Goal: Task Accomplishment & Management: Complete application form

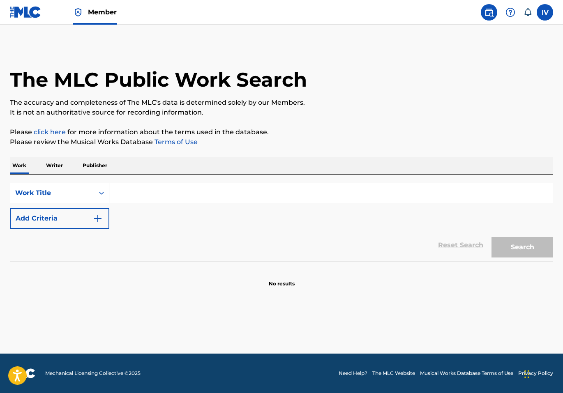
click at [17, 17] on img at bounding box center [26, 12] width 32 height 12
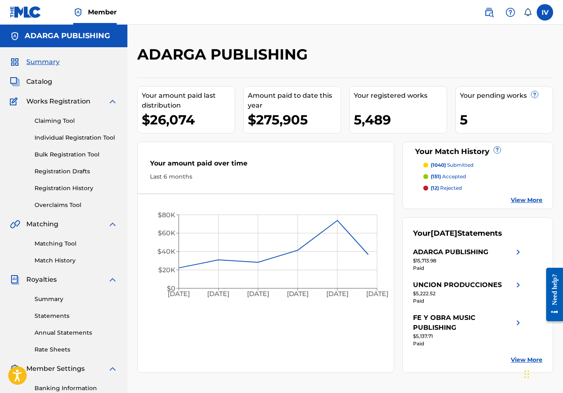
click at [69, 138] on link "Individual Registration Tool" at bounding box center [76, 137] width 83 height 9
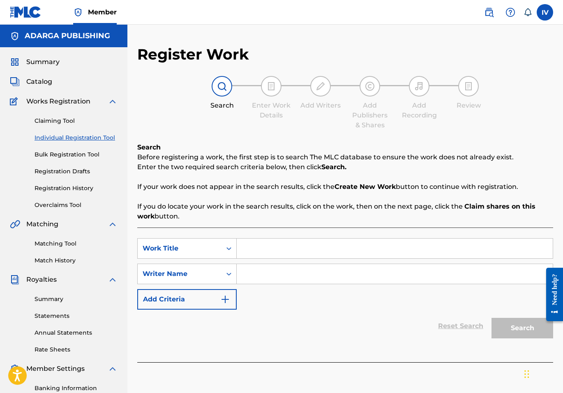
click at [257, 258] on input "Search Form" at bounding box center [395, 249] width 316 height 20
type input "RAPHA"
click at [248, 277] on input "Search Form" at bounding box center [395, 274] width 316 height 20
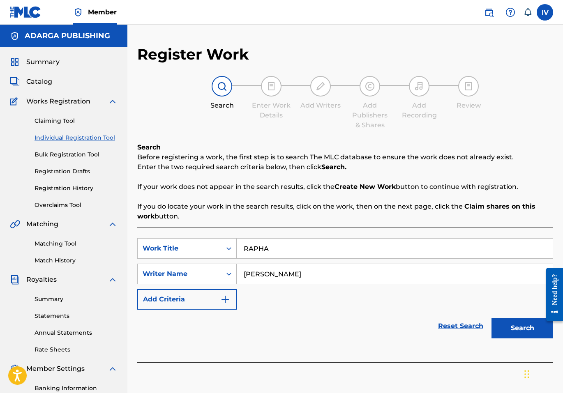
type input "[PERSON_NAME]"
click at [491, 318] on button "Search" at bounding box center [522, 328] width 62 height 21
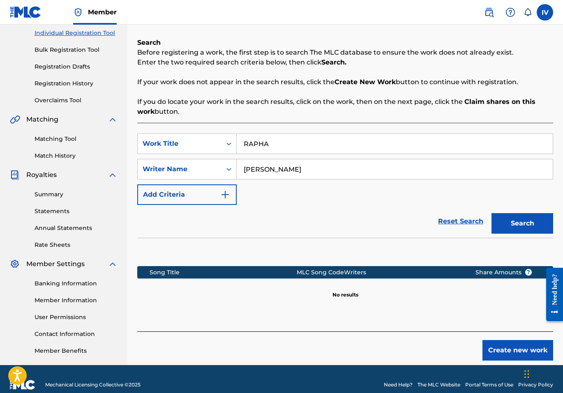
scroll to position [111, 0]
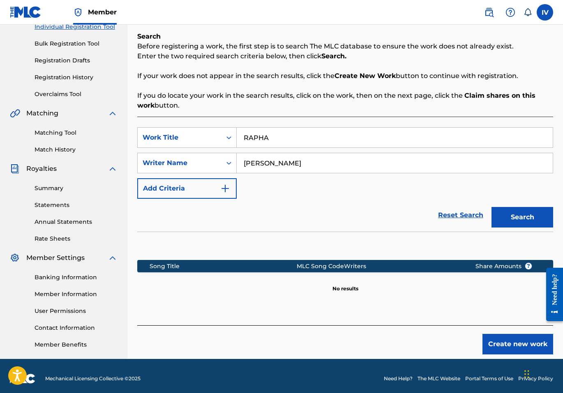
click at [501, 344] on button "Create new work" at bounding box center [517, 344] width 71 height 21
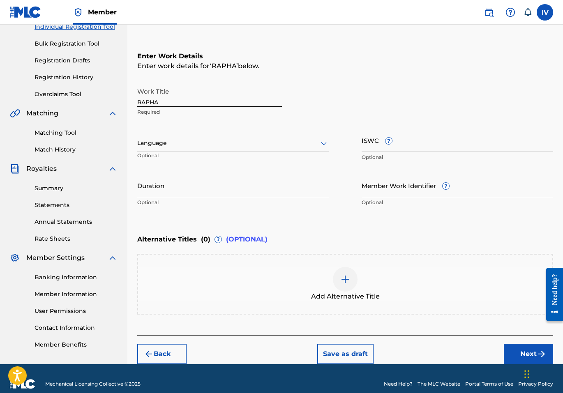
click at [214, 138] on div at bounding box center [232, 143] width 191 height 10
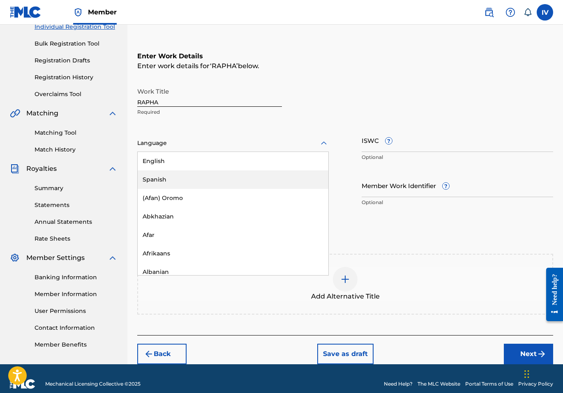
click at [172, 175] on div "Spanish" at bounding box center [233, 179] width 191 height 18
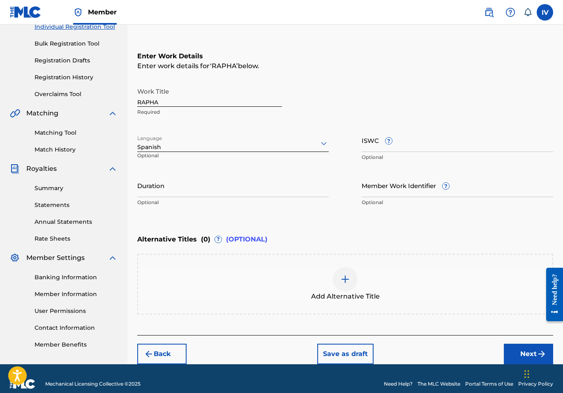
click at [512, 351] on button "Next" at bounding box center [528, 354] width 49 height 21
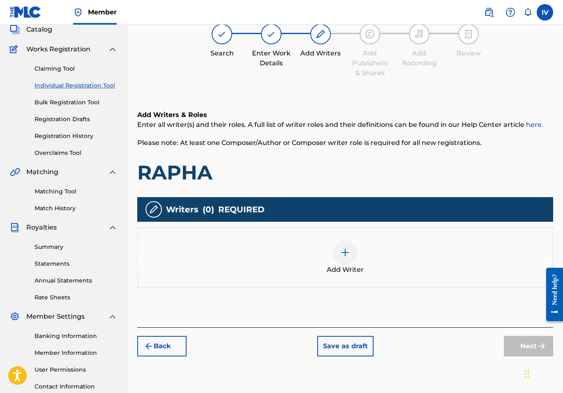
scroll to position [37, 0]
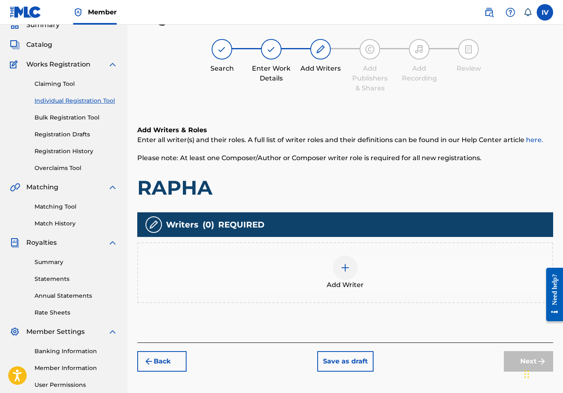
click at [375, 267] on div "Add Writer" at bounding box center [345, 272] width 414 height 35
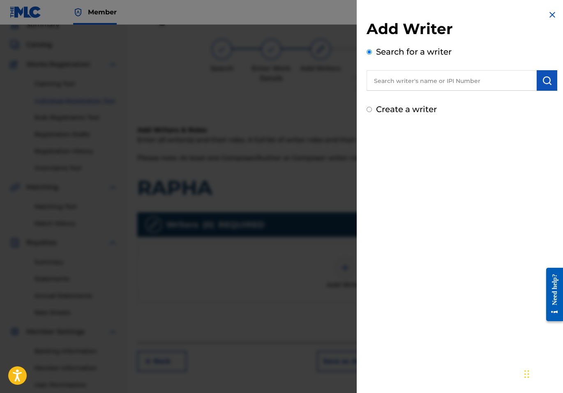
click at [426, 82] on input "text" at bounding box center [451, 80] width 170 height 21
paste input "1139108081"
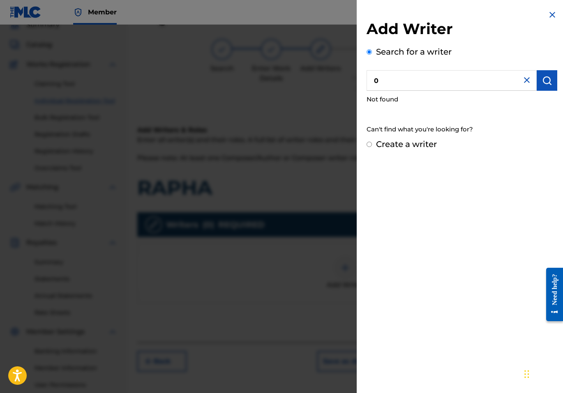
paste input "1139108081"
type input "01139108081"
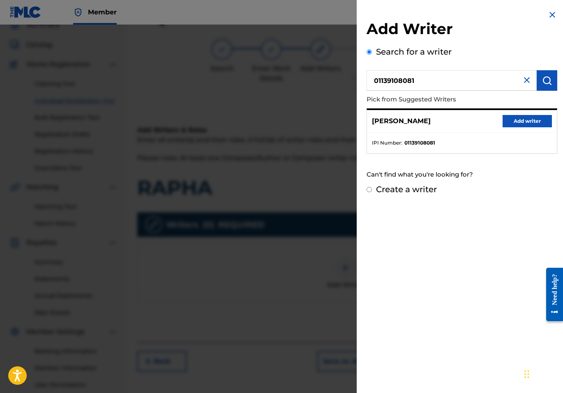
click at [527, 122] on button "Add writer" at bounding box center [526, 121] width 49 height 12
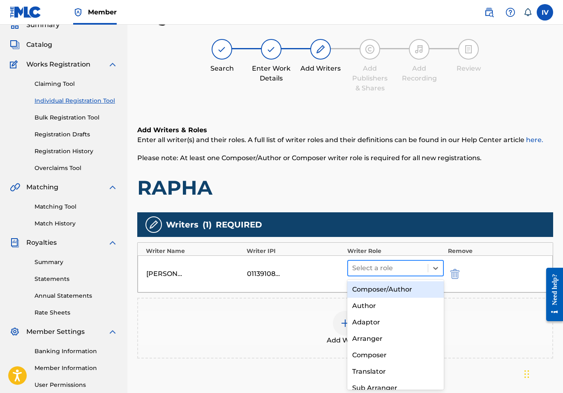
click at [376, 270] on div at bounding box center [387, 268] width 71 height 12
click at [368, 284] on div "Composer/Author" at bounding box center [395, 289] width 97 height 16
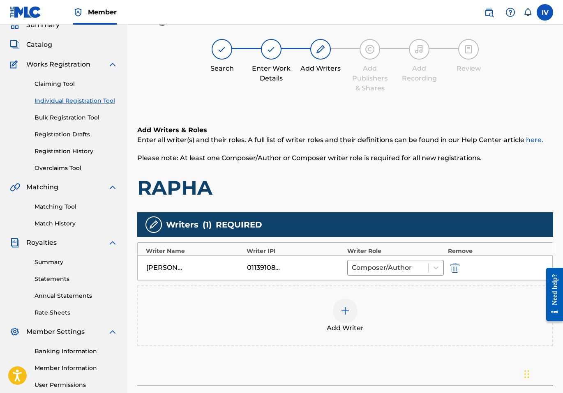
click at [381, 315] on div "Add Writer" at bounding box center [345, 316] width 414 height 35
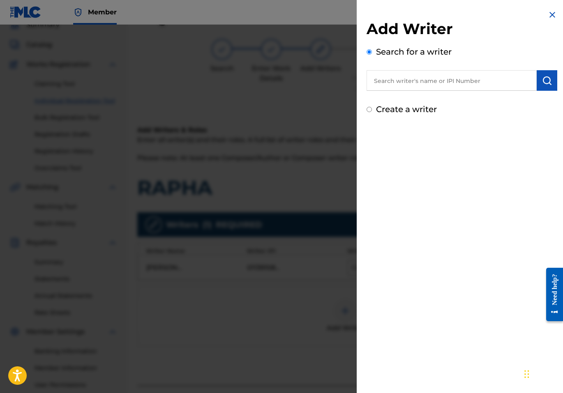
click at [462, 80] on input "text" at bounding box center [451, 80] width 170 height 21
paste input "779608678"
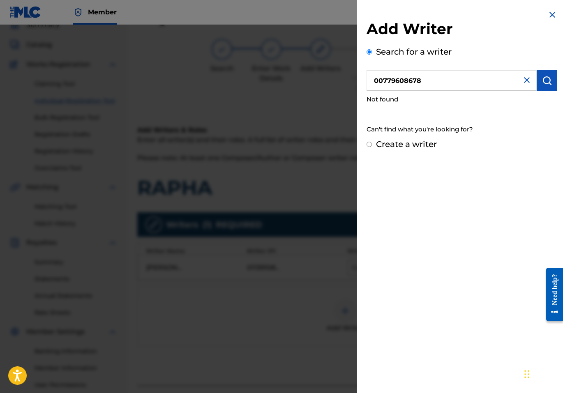
type input "00779608678"
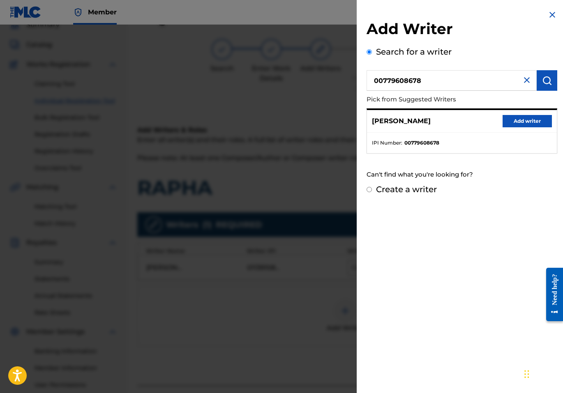
click at [512, 118] on button "Add writer" at bounding box center [526, 121] width 49 height 12
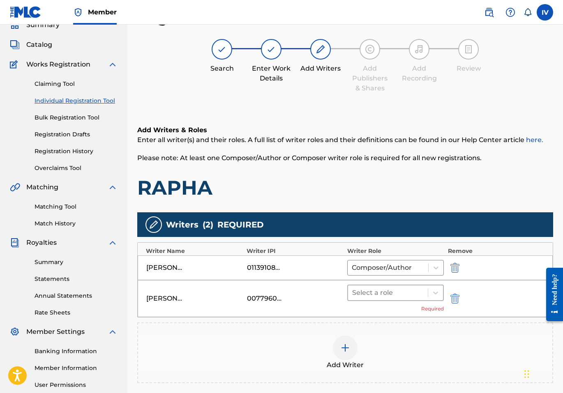
click at [372, 293] on div at bounding box center [387, 293] width 71 height 12
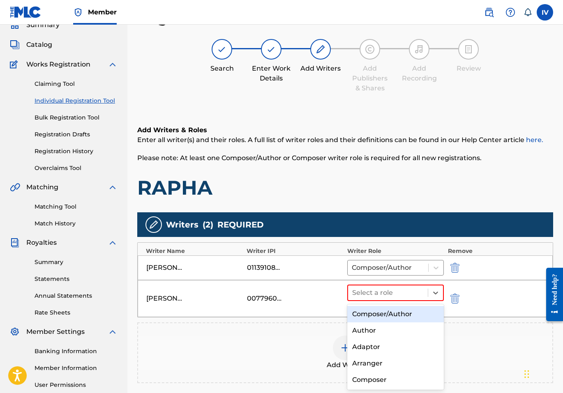
click at [371, 312] on div "Composer/Author" at bounding box center [395, 314] width 97 height 16
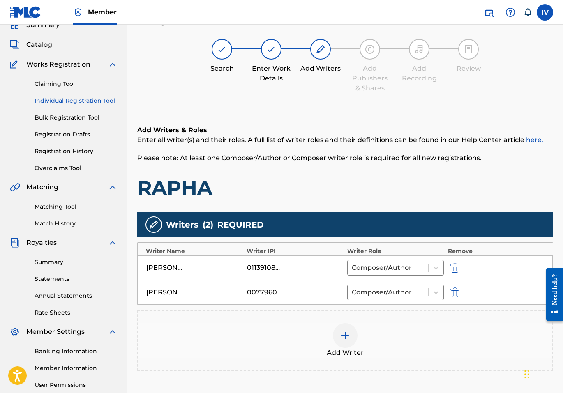
click at [349, 360] on div "Add Writer" at bounding box center [345, 340] width 416 height 61
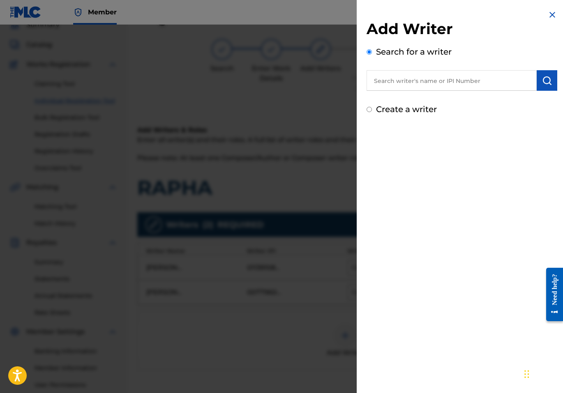
click at [481, 82] on input "text" at bounding box center [451, 80] width 170 height 21
paste input "00373149259"
type input "00373149259"
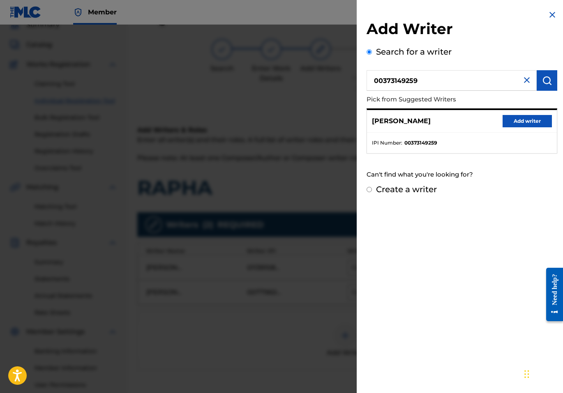
click at [518, 114] on div "[PERSON_NAME] Add writer" at bounding box center [462, 121] width 190 height 23
click at [515, 122] on button "Add writer" at bounding box center [526, 121] width 49 height 12
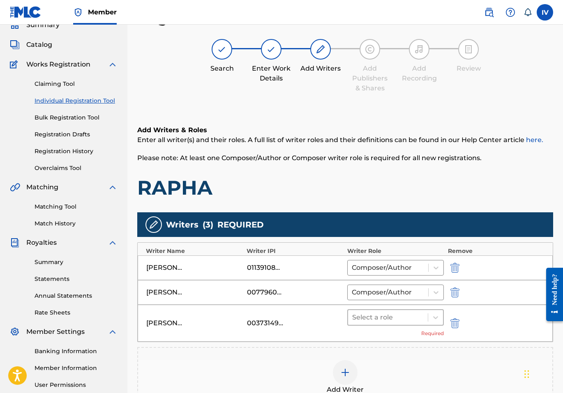
click at [389, 323] on div at bounding box center [387, 318] width 71 height 12
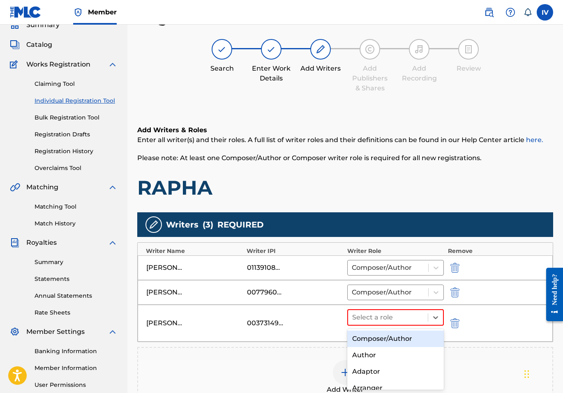
click at [374, 337] on div "Composer/Author" at bounding box center [395, 339] width 97 height 16
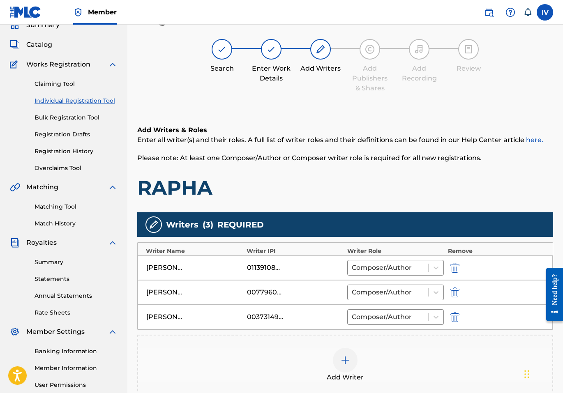
click at [382, 353] on div "Add Writer" at bounding box center [345, 365] width 414 height 35
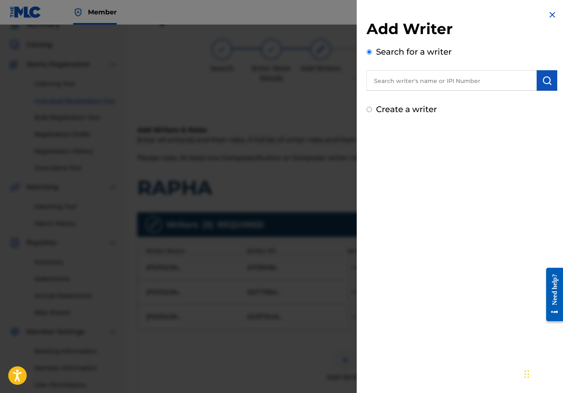
click at [477, 88] on input "text" at bounding box center [451, 80] width 170 height 21
paste input "896354681"
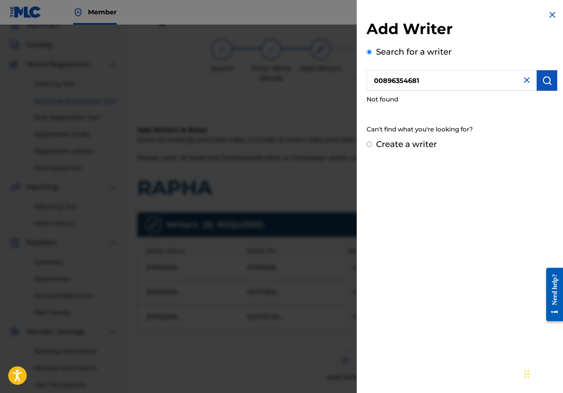
type input "00896354681"
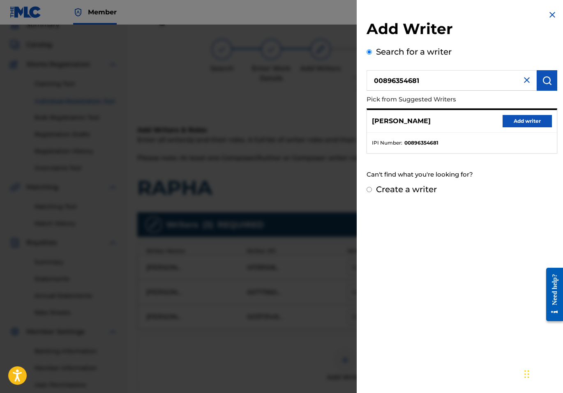
click at [508, 120] on button "Add writer" at bounding box center [526, 121] width 49 height 12
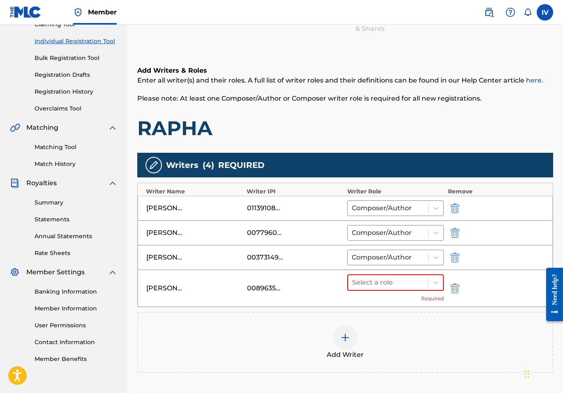
scroll to position [104, 0]
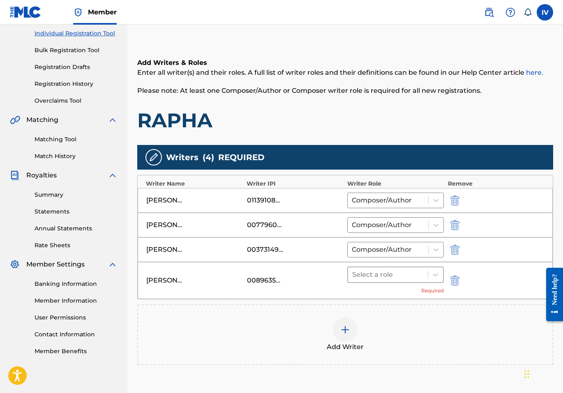
click at [384, 275] on div at bounding box center [387, 275] width 71 height 12
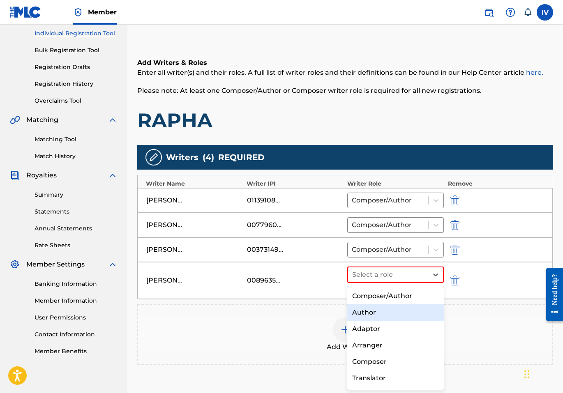
click at [367, 292] on div "Composer/Author" at bounding box center [395, 296] width 97 height 16
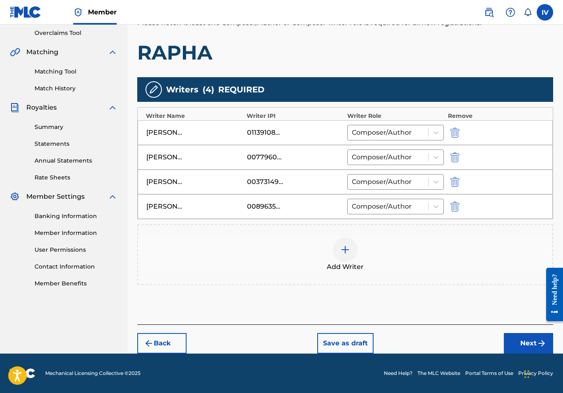
click at [519, 338] on button "Next" at bounding box center [528, 343] width 49 height 21
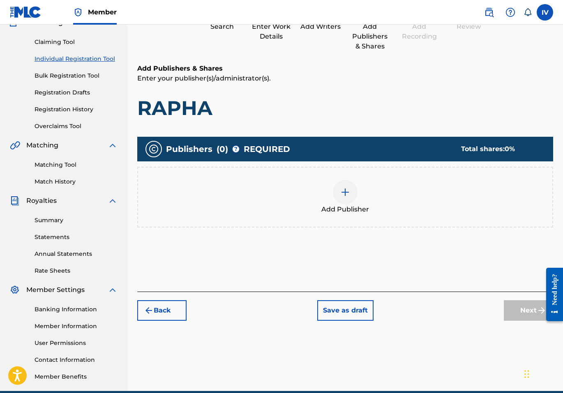
scroll to position [37, 0]
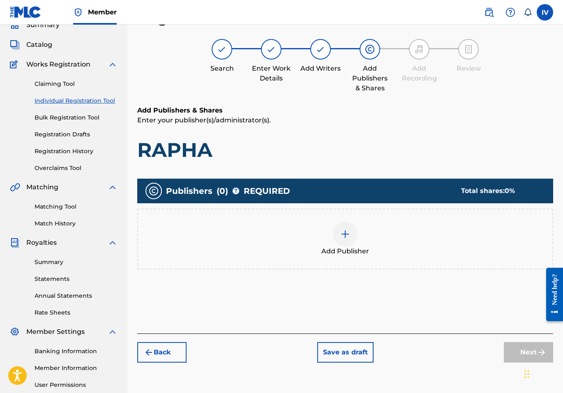
click at [410, 273] on div "Publishers ( 0 ) ? REQUIRED Total shares: 0 % Add Publisher" at bounding box center [345, 228] width 416 height 99
click at [421, 229] on div "Add Publisher" at bounding box center [345, 239] width 414 height 35
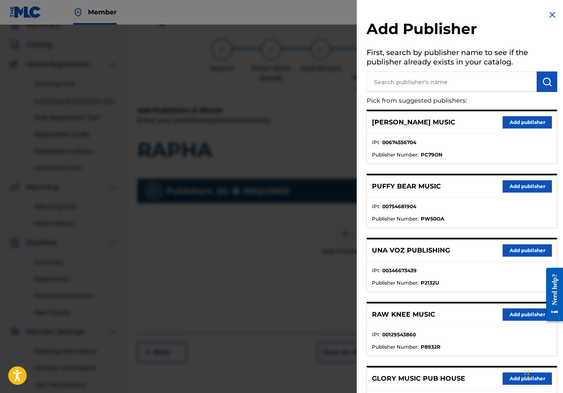
click at [488, 84] on input "text" at bounding box center [451, 81] width 170 height 21
type input "SONGS BY [PERSON_NAME]"
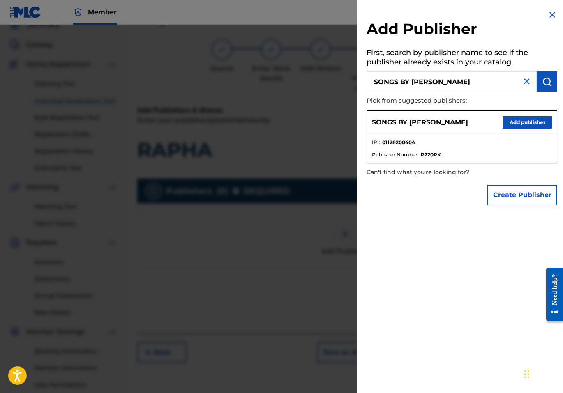
click at [537, 123] on button "Add publisher" at bounding box center [526, 122] width 49 height 12
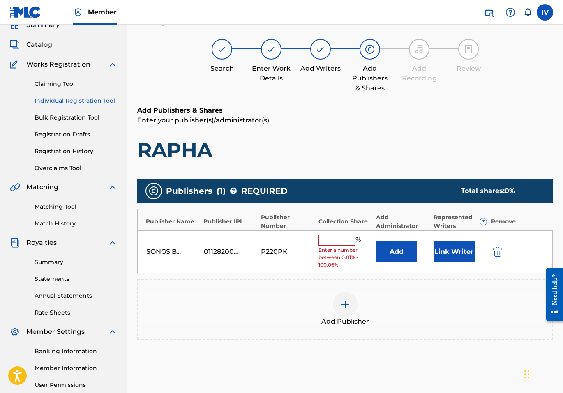
click at [380, 250] on button "Add" at bounding box center [396, 252] width 41 height 21
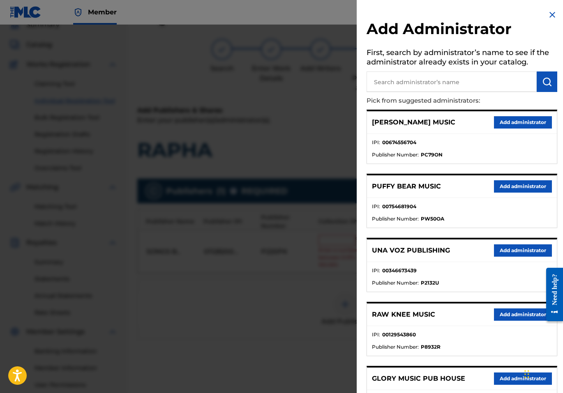
click at [467, 82] on input "text" at bounding box center [451, 81] width 170 height 21
type input "ADARGA"
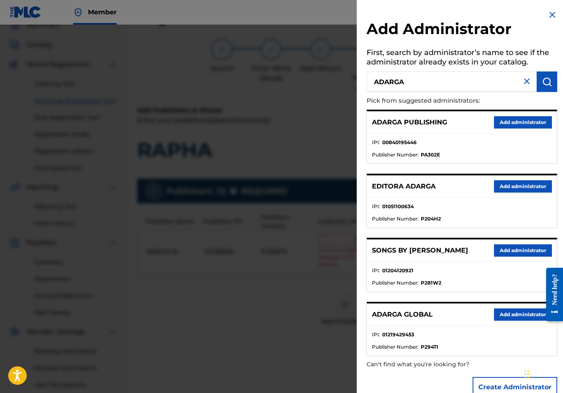
click at [506, 120] on button "Add administrator" at bounding box center [523, 122] width 58 height 12
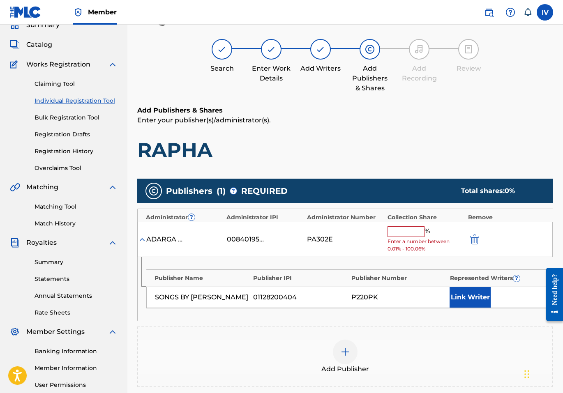
click at [407, 234] on input "text" at bounding box center [405, 231] width 37 height 11
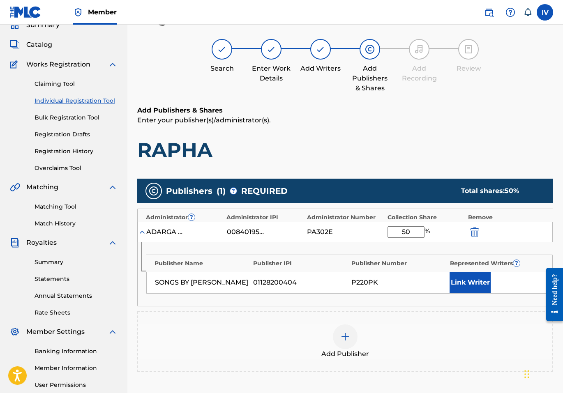
type input "50"
click at [479, 284] on button "Link Writer" at bounding box center [469, 282] width 41 height 21
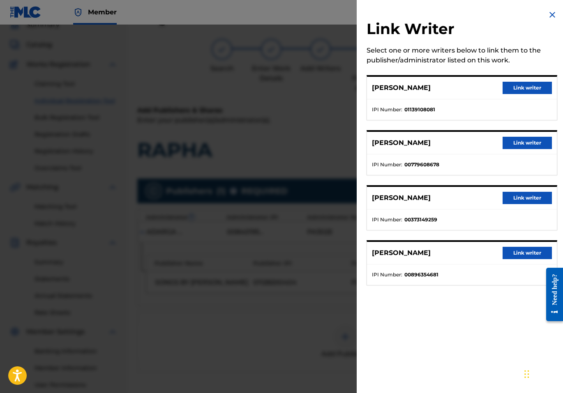
click at [526, 87] on button "Link writer" at bounding box center [526, 88] width 49 height 12
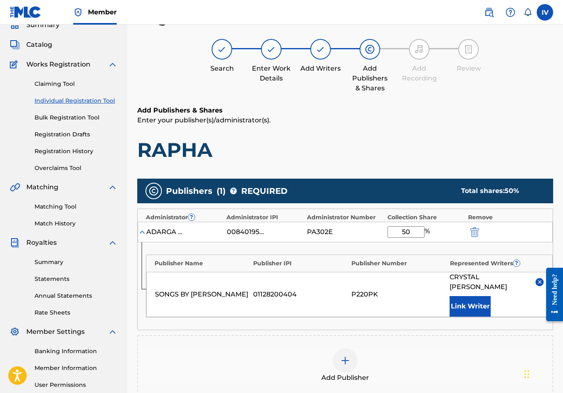
click at [474, 303] on button "Link Writer" at bounding box center [469, 306] width 41 height 21
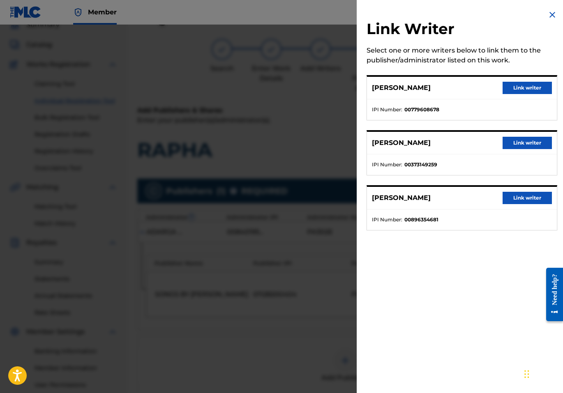
click at [524, 88] on button "Link writer" at bounding box center [526, 88] width 49 height 12
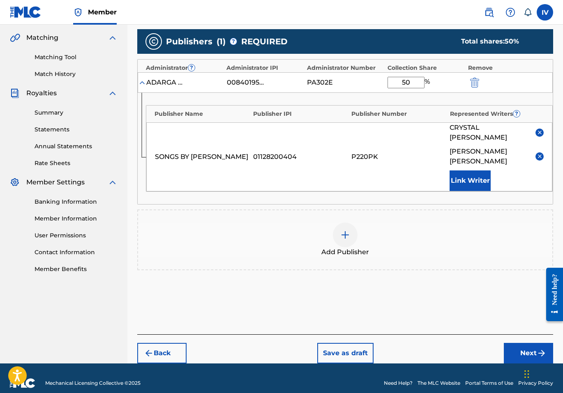
click at [526, 345] on button "Next" at bounding box center [528, 353] width 49 height 21
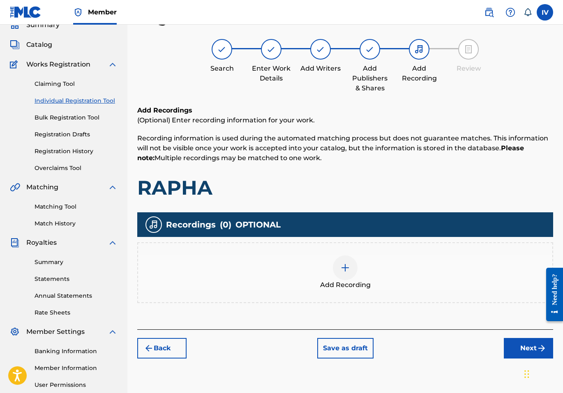
click at [312, 283] on div "Add Recording" at bounding box center [345, 272] width 414 height 35
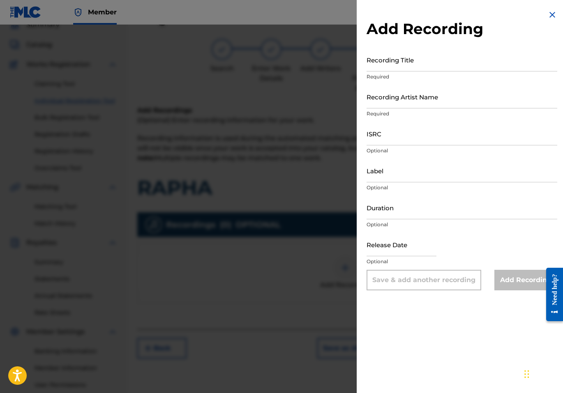
click at [437, 72] on div "Recording Title Required" at bounding box center [461, 66] width 191 height 37
click at [436, 62] on input "Recording Title" at bounding box center [461, 59] width 191 height 23
paste input "RAPHA CRYS, [PERSON_NAME] Songs By [PERSON_NAME] / RMG Amplify QZS7J2555903"
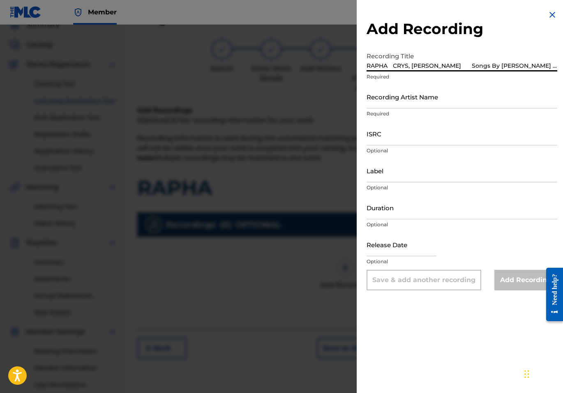
scroll to position [0, 15]
click at [512, 65] on input "RAPHA CRYS, [PERSON_NAME] Songs By [PERSON_NAME] / RMG Amplify QZS7J2555903" at bounding box center [461, 59] width 191 height 23
type input "RAPHA CRYS, [PERSON_NAME] Songs By [PERSON_NAME] / RMG Amplify"
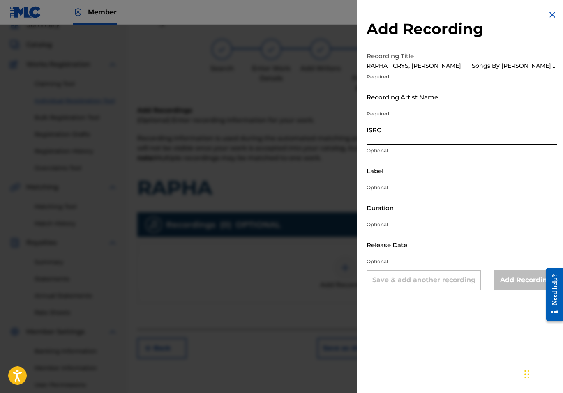
paste input "QZS7J2555903"
type input "QZS7J2555903"
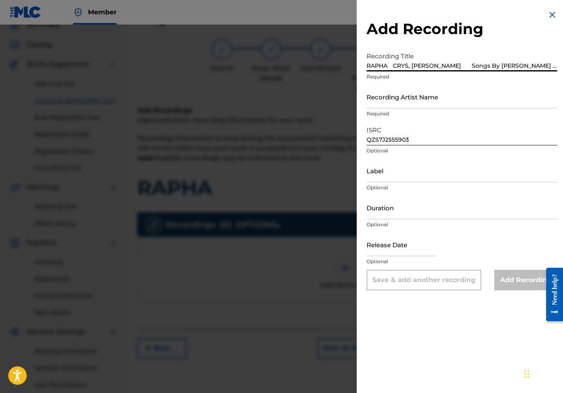
click at [531, 66] on input "RAPHA CRYS, [PERSON_NAME] Songs By [PERSON_NAME] / RMG Amplify" at bounding box center [461, 59] width 191 height 23
click at [440, 65] on input "RAPHA CRYS, [PERSON_NAME] Songs By [PERSON_NAME] / RMG Amplify" at bounding box center [461, 59] width 191 height 23
type input "RAPHA CRYS, [PERSON_NAME]"
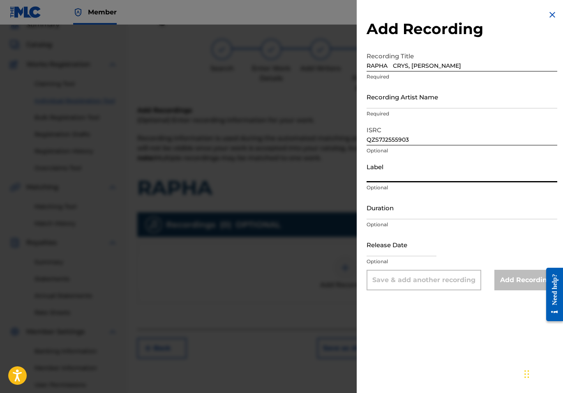
paste input "Songs By [PERSON_NAME] / RMG Amplify"
type input "Songs By [PERSON_NAME] / RMG Amplify"
click at [481, 65] on input "RAPHA CRYS, [PERSON_NAME]" at bounding box center [461, 59] width 191 height 23
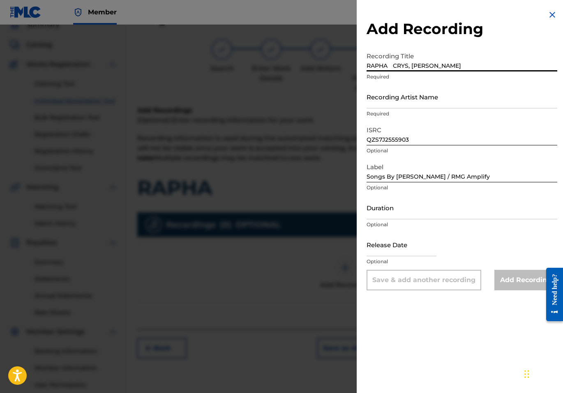
click at [390, 66] on input "RAPHA CRYS, [PERSON_NAME]" at bounding box center [461, 59] width 191 height 23
type input "RAPHA"
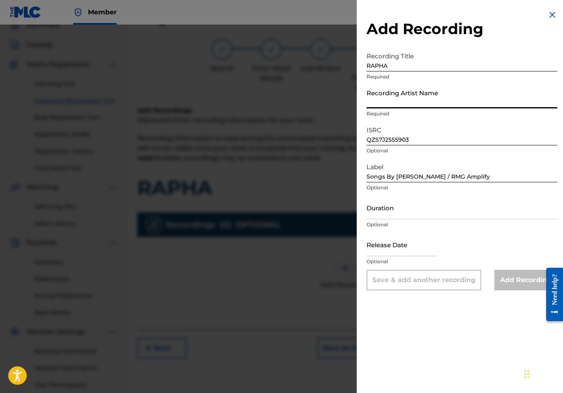
paste input "CRYS, [PERSON_NAME]"
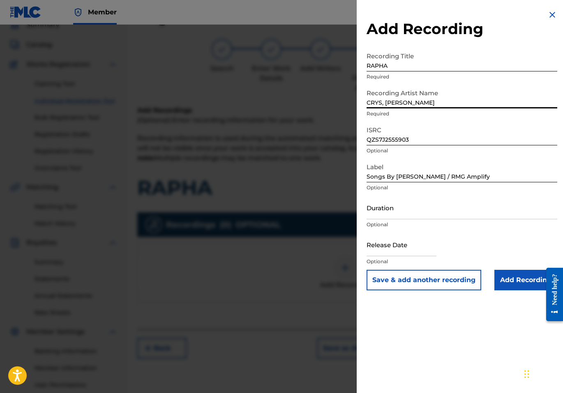
type input "CRYS, [PERSON_NAME]"
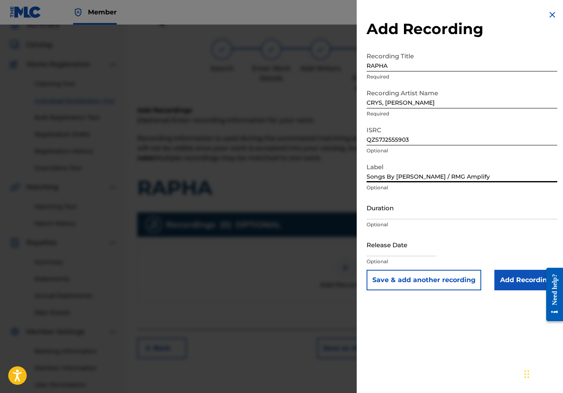
drag, startPoint x: 406, startPoint y: 175, endPoint x: 502, endPoint y: 178, distance: 95.8
click at [502, 178] on input "Songs By [PERSON_NAME] / RMG Amplify" at bounding box center [461, 170] width 191 height 23
type input "Songs By [PERSON_NAME]"
click at [506, 277] on input "Add Recording" at bounding box center [525, 280] width 63 height 21
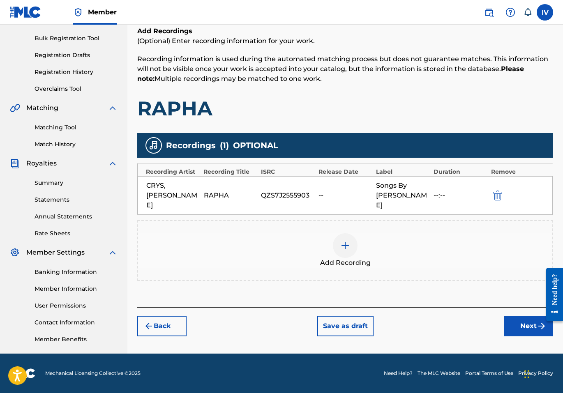
click at [518, 316] on button "Next" at bounding box center [528, 326] width 49 height 21
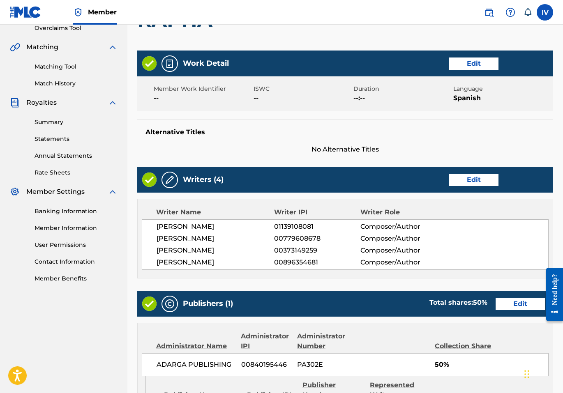
scroll to position [404, 0]
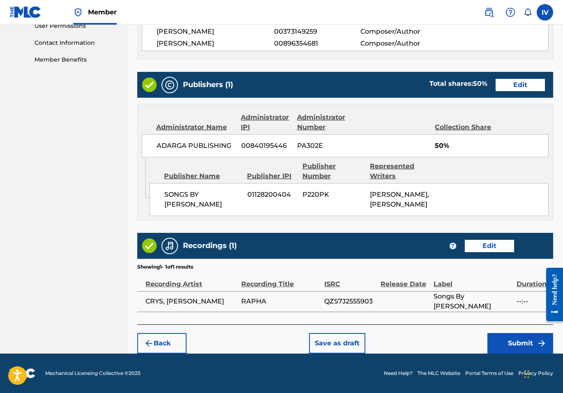
click at [508, 342] on button "Submit" at bounding box center [520, 343] width 66 height 21
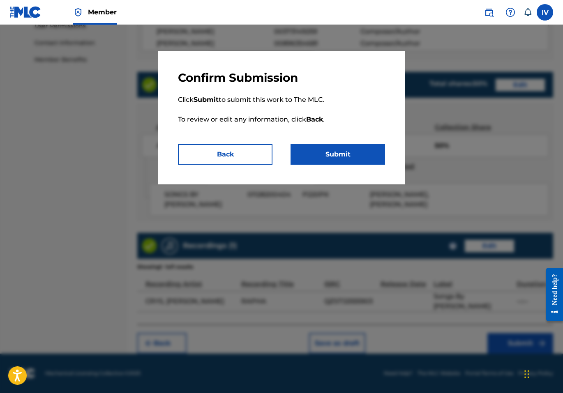
click at [360, 154] on button "Submit" at bounding box center [337, 154] width 94 height 21
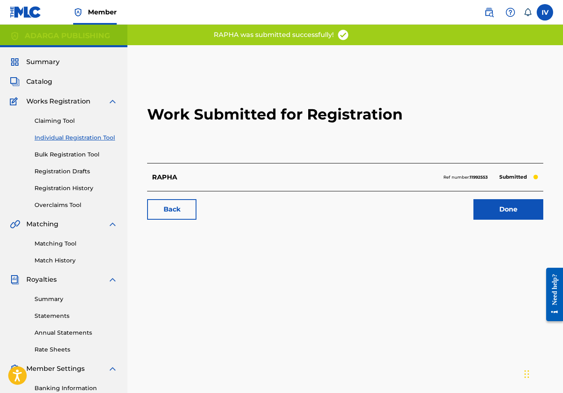
click at [489, 108] on h2 "Work Submitted for Registration" at bounding box center [345, 114] width 396 height 97
click at [79, 139] on link "Individual Registration Tool" at bounding box center [76, 137] width 83 height 9
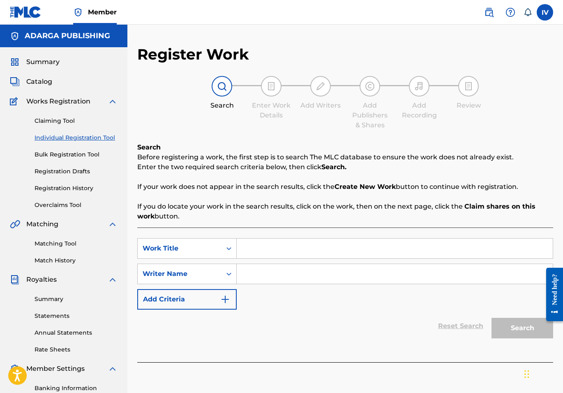
click at [457, 144] on div "Search Before registering a work, the first step is to search The MLC database …" at bounding box center [345, 182] width 416 height 79
